Goal: Find specific page/section: Find specific page/section

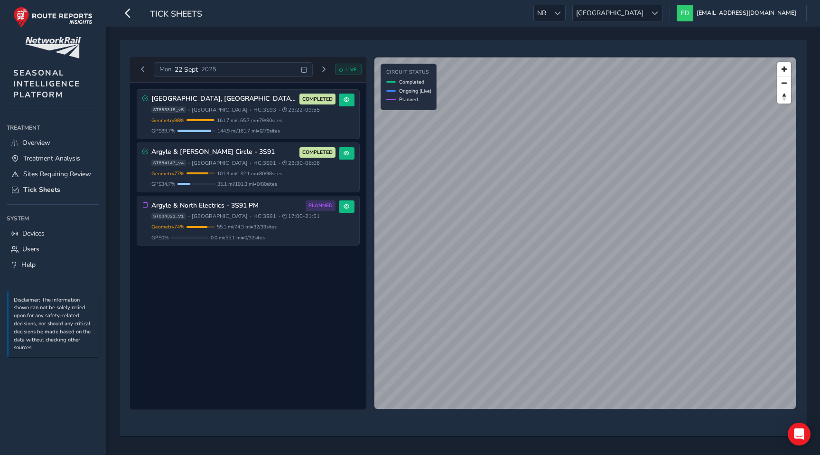
click at [306, 70] on icon at bounding box center [304, 69] width 6 height 6
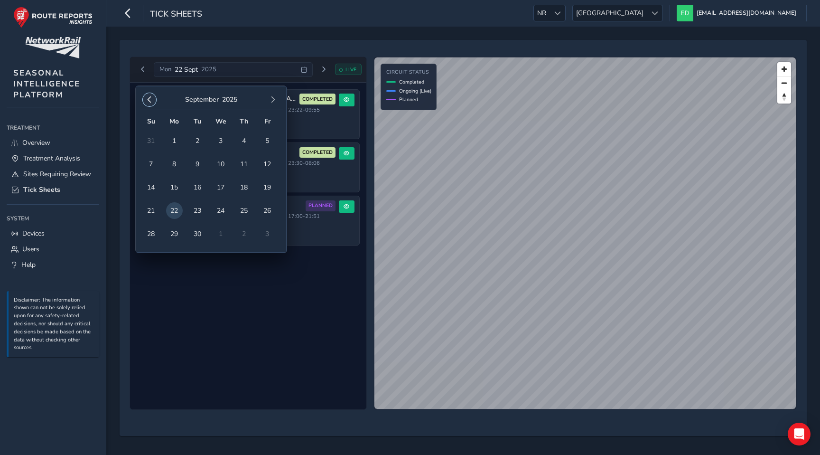
click at [147, 98] on span "button" at bounding box center [149, 99] width 7 height 7
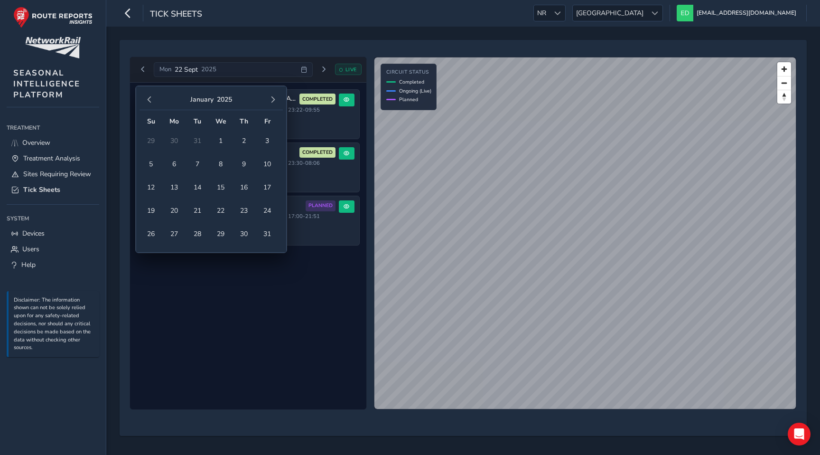
click at [147, 98] on span "button" at bounding box center [149, 99] width 7 height 7
click at [198, 163] on span "5" at bounding box center [197, 164] width 17 height 17
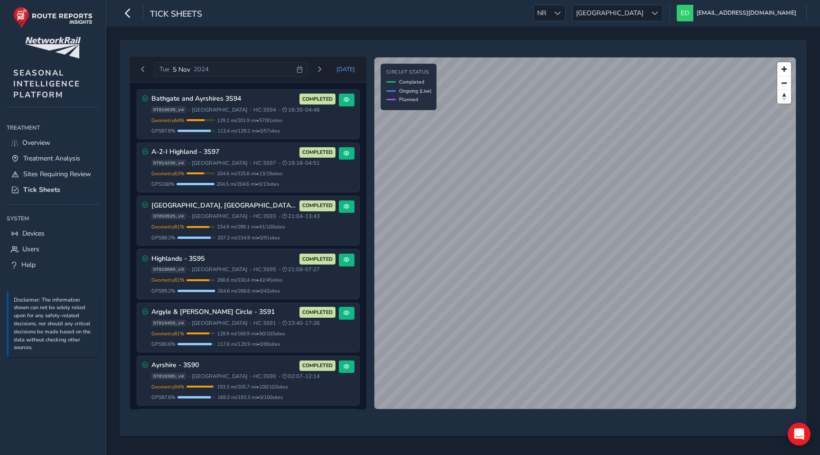
scroll to position [216, 0]
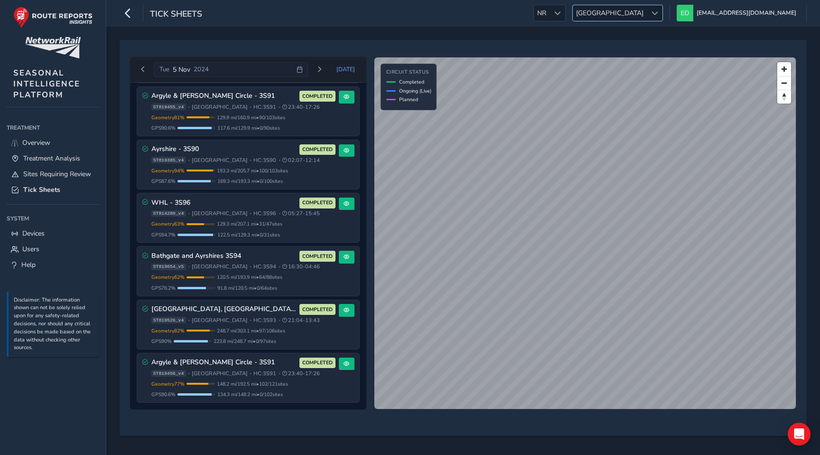
click at [647, 16] on span "[GEOGRAPHIC_DATA]" at bounding box center [610, 13] width 74 height 16
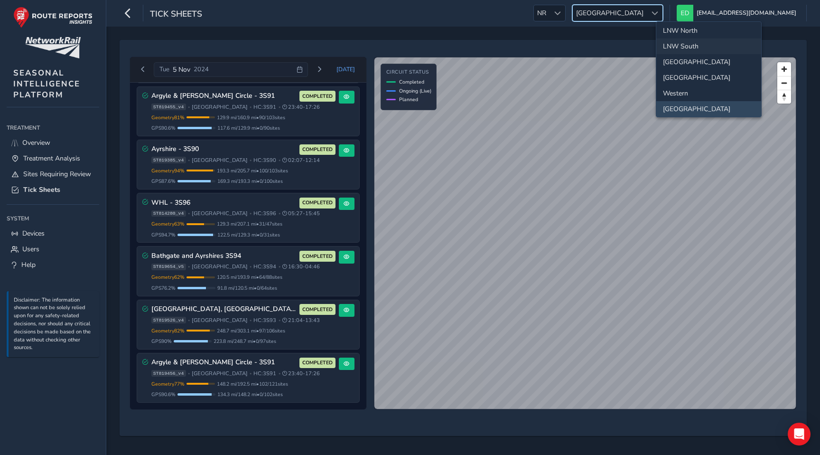
scroll to position [0, 0]
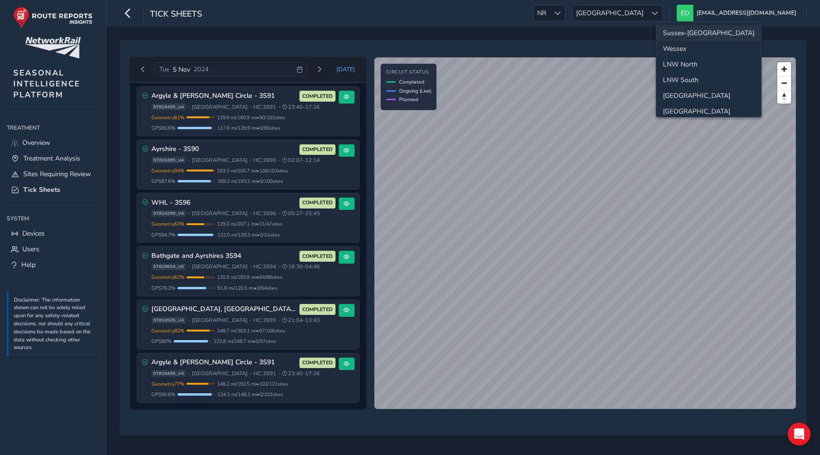
click at [684, 33] on li "Sussex-[GEOGRAPHIC_DATA]" at bounding box center [708, 33] width 105 height 16
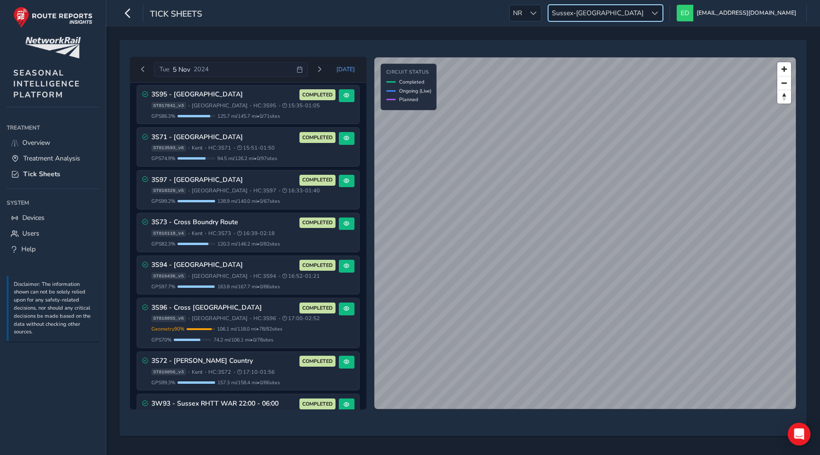
scroll to position [1199, 0]
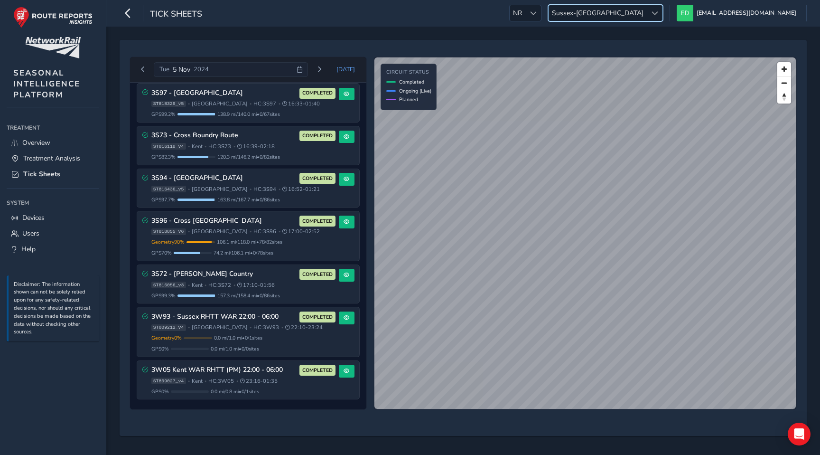
click at [647, 14] on span "Sussex-[GEOGRAPHIC_DATA]" at bounding box center [598, 13] width 98 height 16
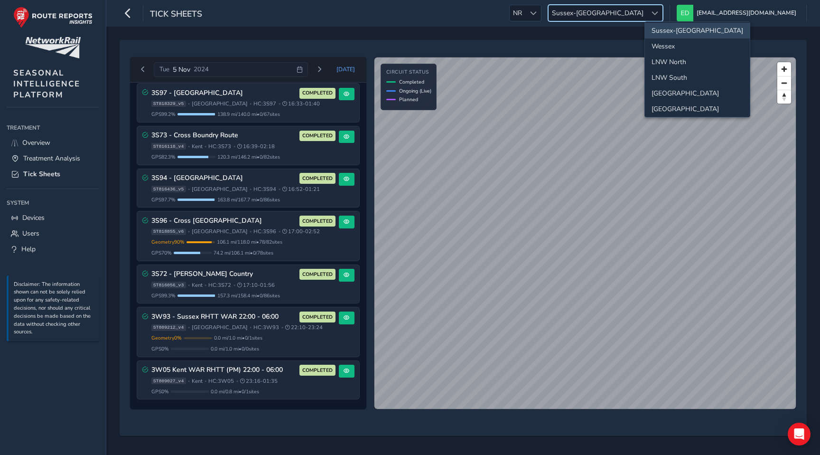
scroll to position [0, 0]
click at [672, 54] on li "Wessex" at bounding box center [697, 49] width 105 height 16
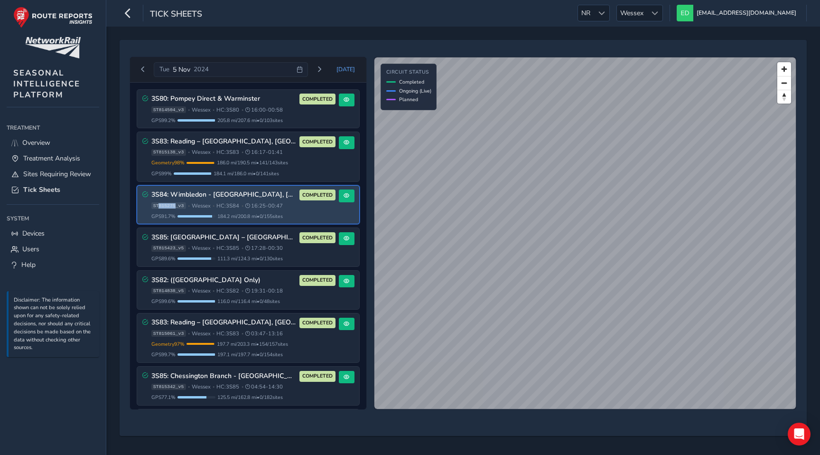
drag, startPoint x: 177, startPoint y: 207, endPoint x: 159, endPoint y: 205, distance: 17.7
click at [159, 205] on span "ST815275_v3" at bounding box center [168, 205] width 35 height 7
copy span "815275"
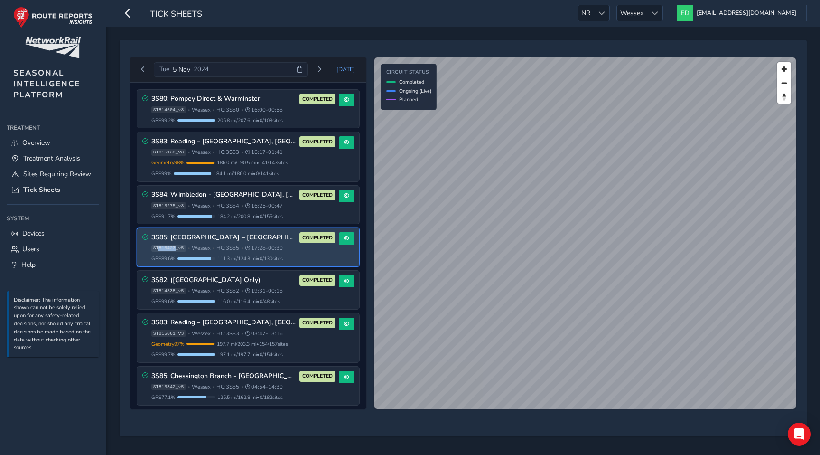
drag, startPoint x: 176, startPoint y: 248, endPoint x: 160, endPoint y: 248, distance: 16.1
click at [160, 248] on span "ST815423_v5" at bounding box center [168, 248] width 35 height 7
copy span "815423"
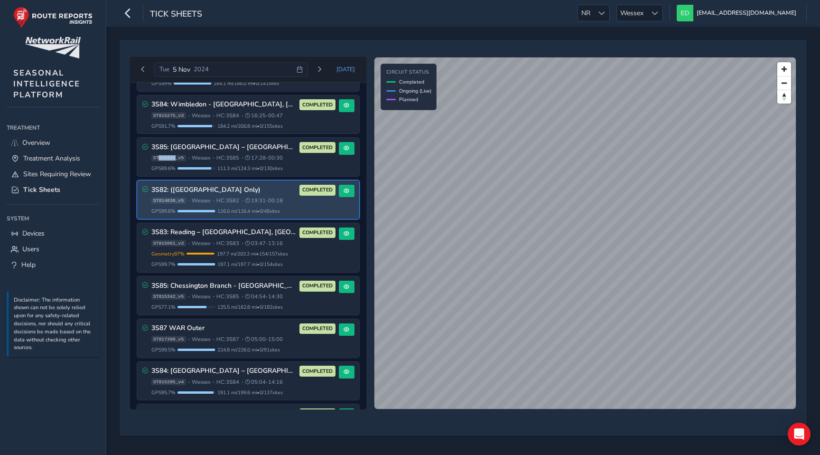
scroll to position [113, 0]
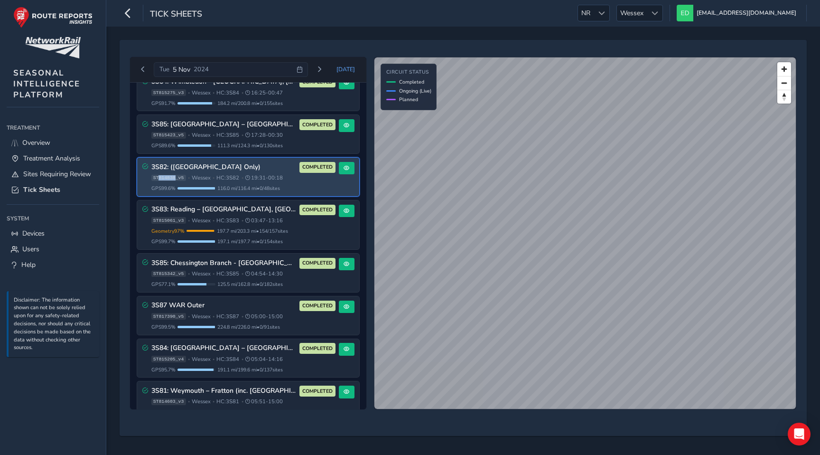
drag, startPoint x: 177, startPoint y: 178, endPoint x: 160, endPoint y: 178, distance: 16.6
click at [160, 178] on span "ST814838_v5" at bounding box center [168, 178] width 35 height 7
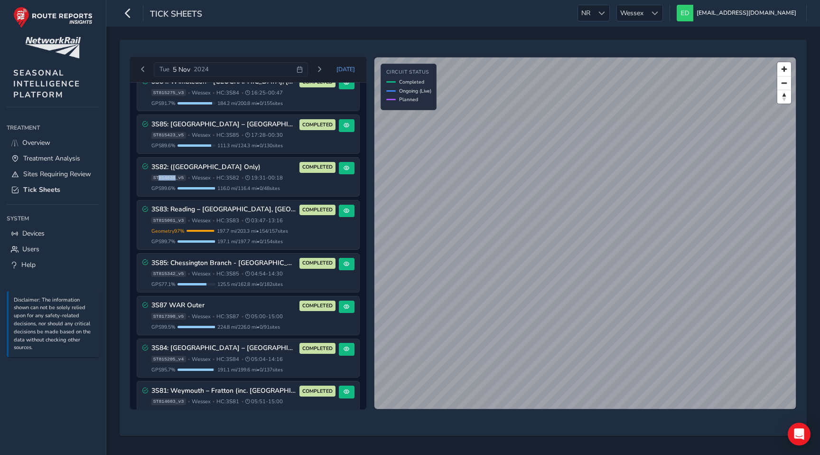
copy span "814838"
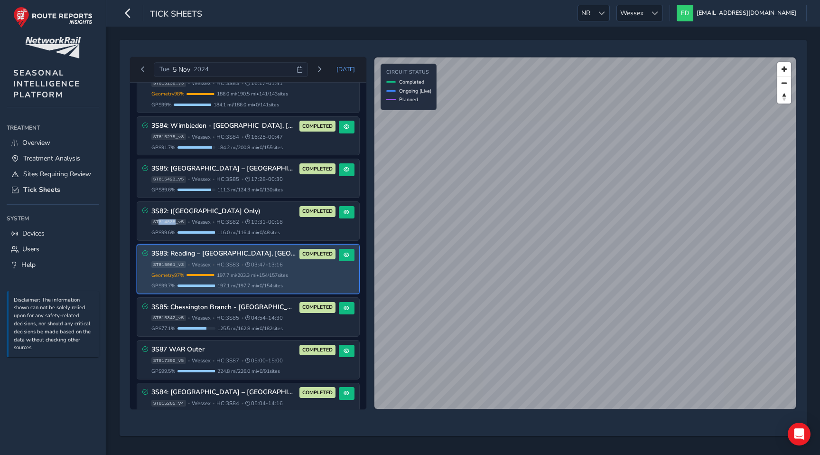
scroll to position [75, 0]
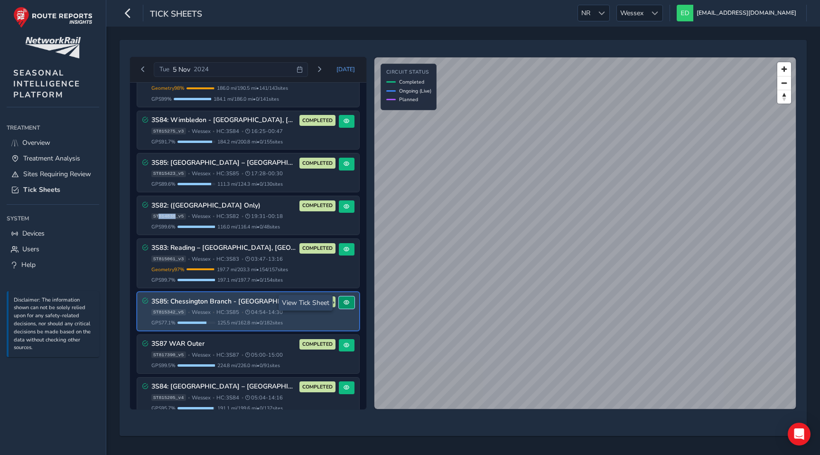
click at [344, 301] on span at bounding box center [347, 302] width 6 height 6
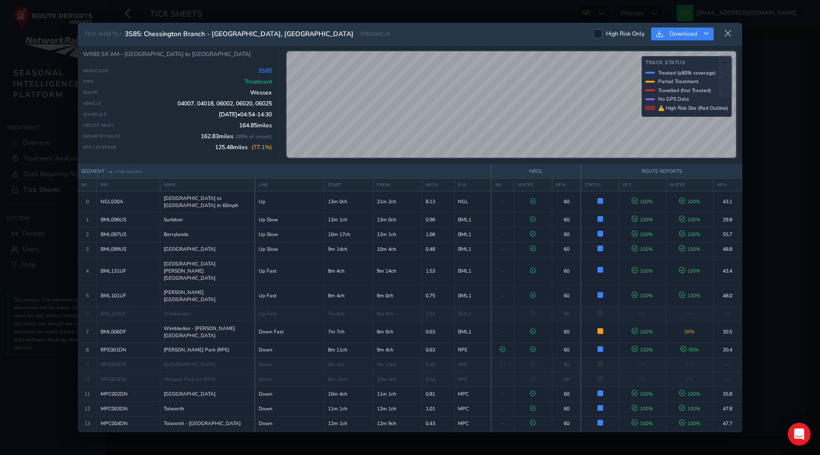
click at [248, 15] on div "TICK-SHEETS / 3S85: [GEOGRAPHIC_DATA] - [GEOGRAPHIC_DATA] High Risk Only Downlo…" at bounding box center [410, 227] width 820 height 455
click at [728, 31] on icon at bounding box center [728, 33] width 9 height 9
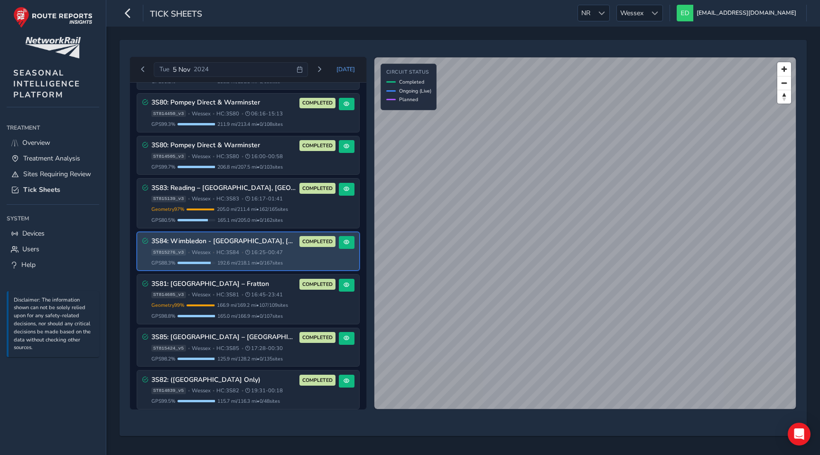
scroll to position [496, 0]
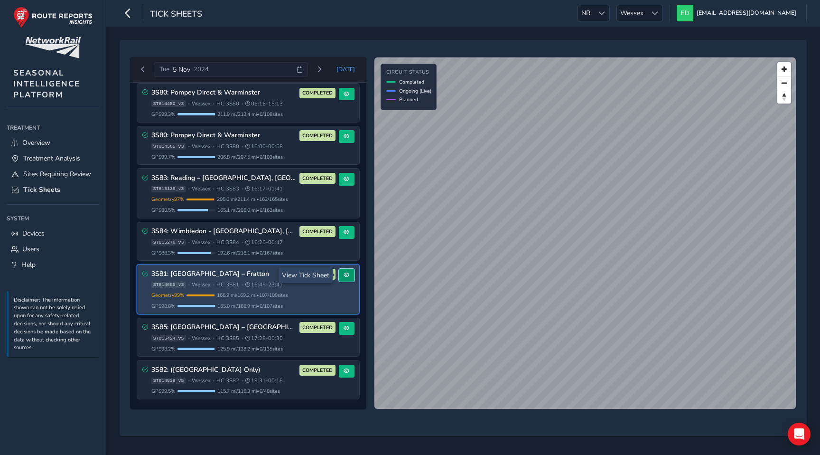
click at [344, 278] on button at bounding box center [347, 275] width 16 height 13
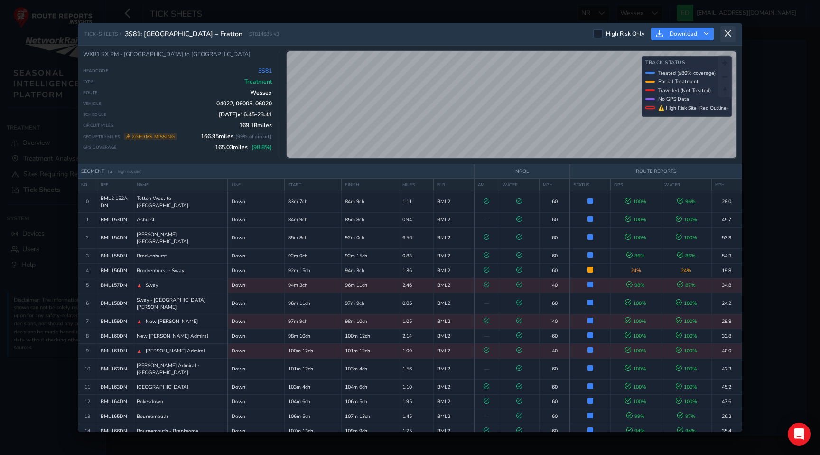
click at [729, 36] on icon at bounding box center [728, 33] width 9 height 9
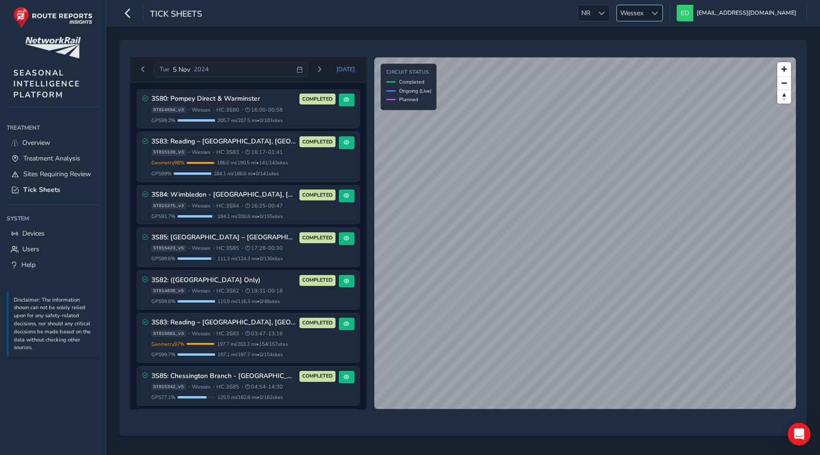
click at [647, 18] on span "Wessex" at bounding box center [632, 13] width 30 height 16
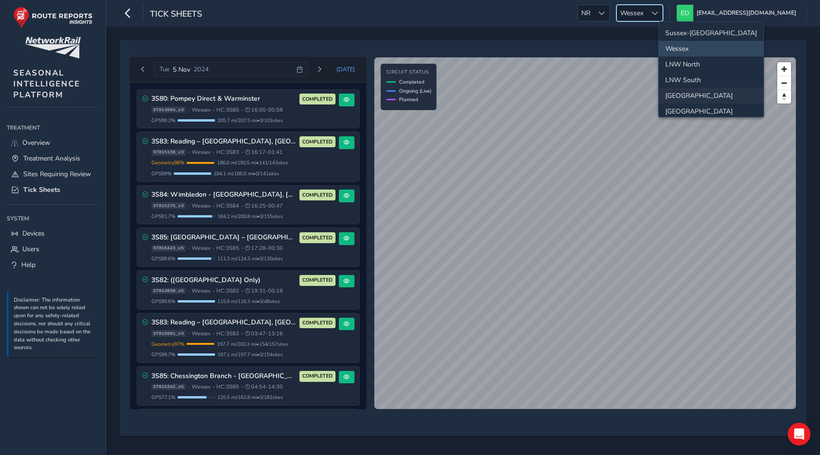
click at [688, 96] on li "[GEOGRAPHIC_DATA]" at bounding box center [711, 96] width 105 height 16
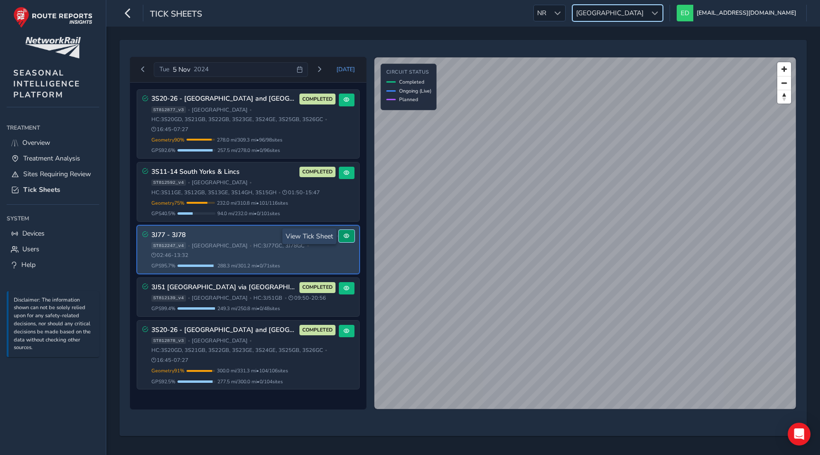
click at [348, 238] on span at bounding box center [347, 236] width 6 height 6
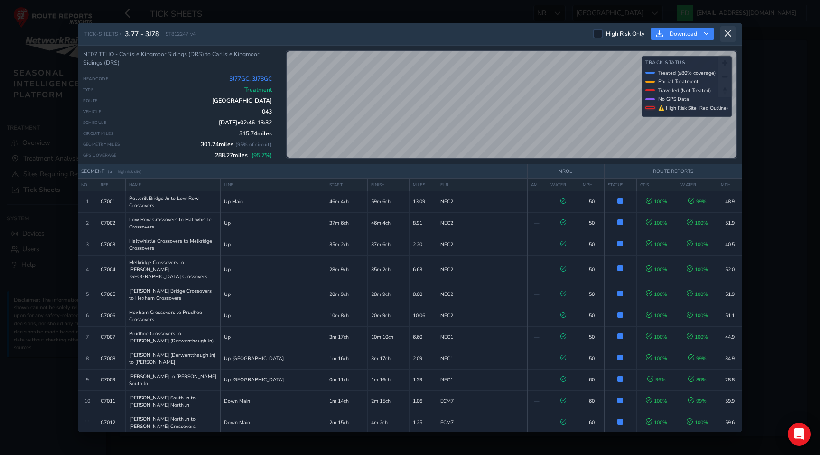
click at [732, 34] on icon at bounding box center [728, 33] width 9 height 9
